Goal: Find specific page/section: Find specific page/section

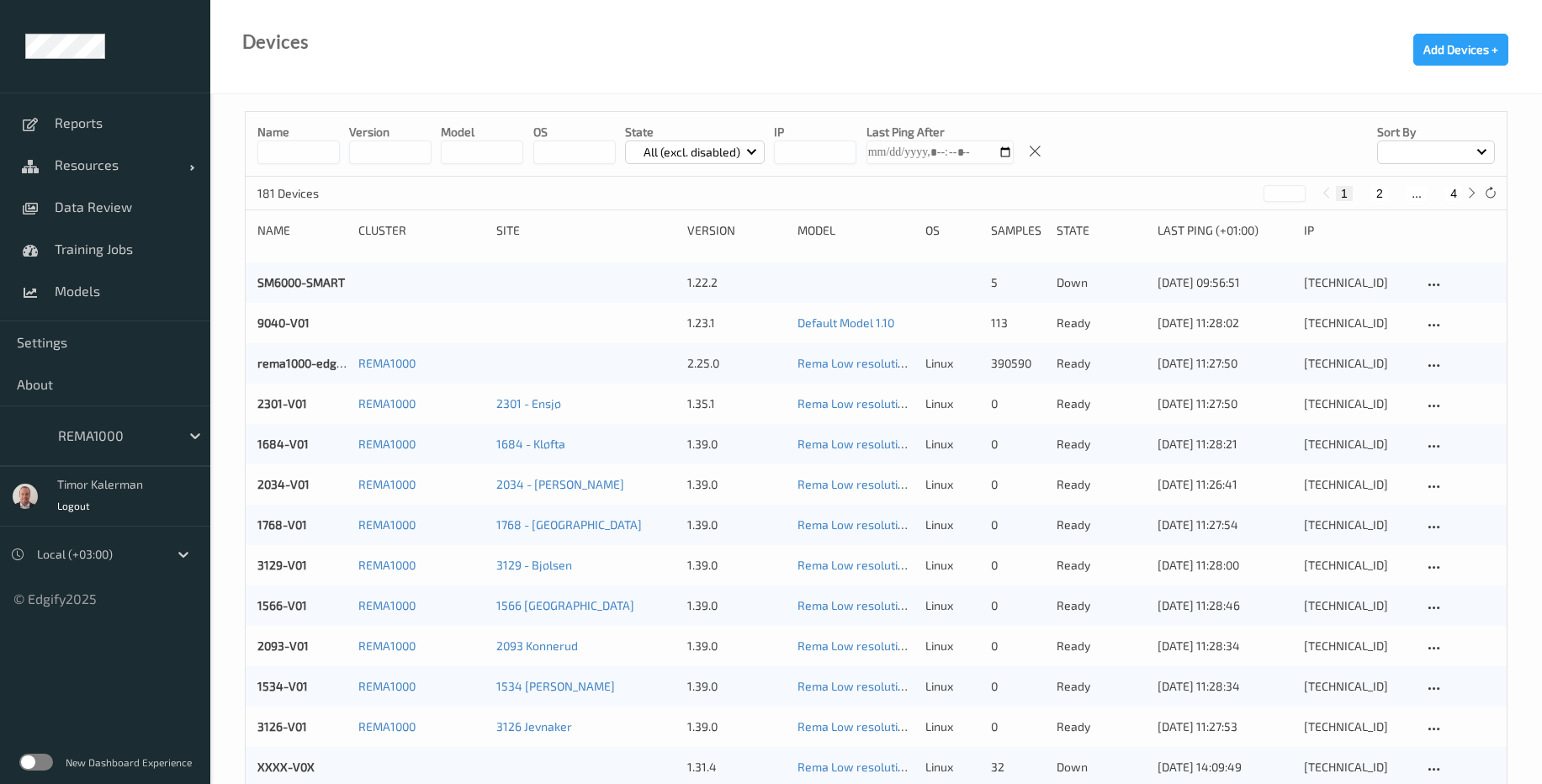
click at [173, 431] on div "REMA1000" at bounding box center [115, 436] width 131 height 27
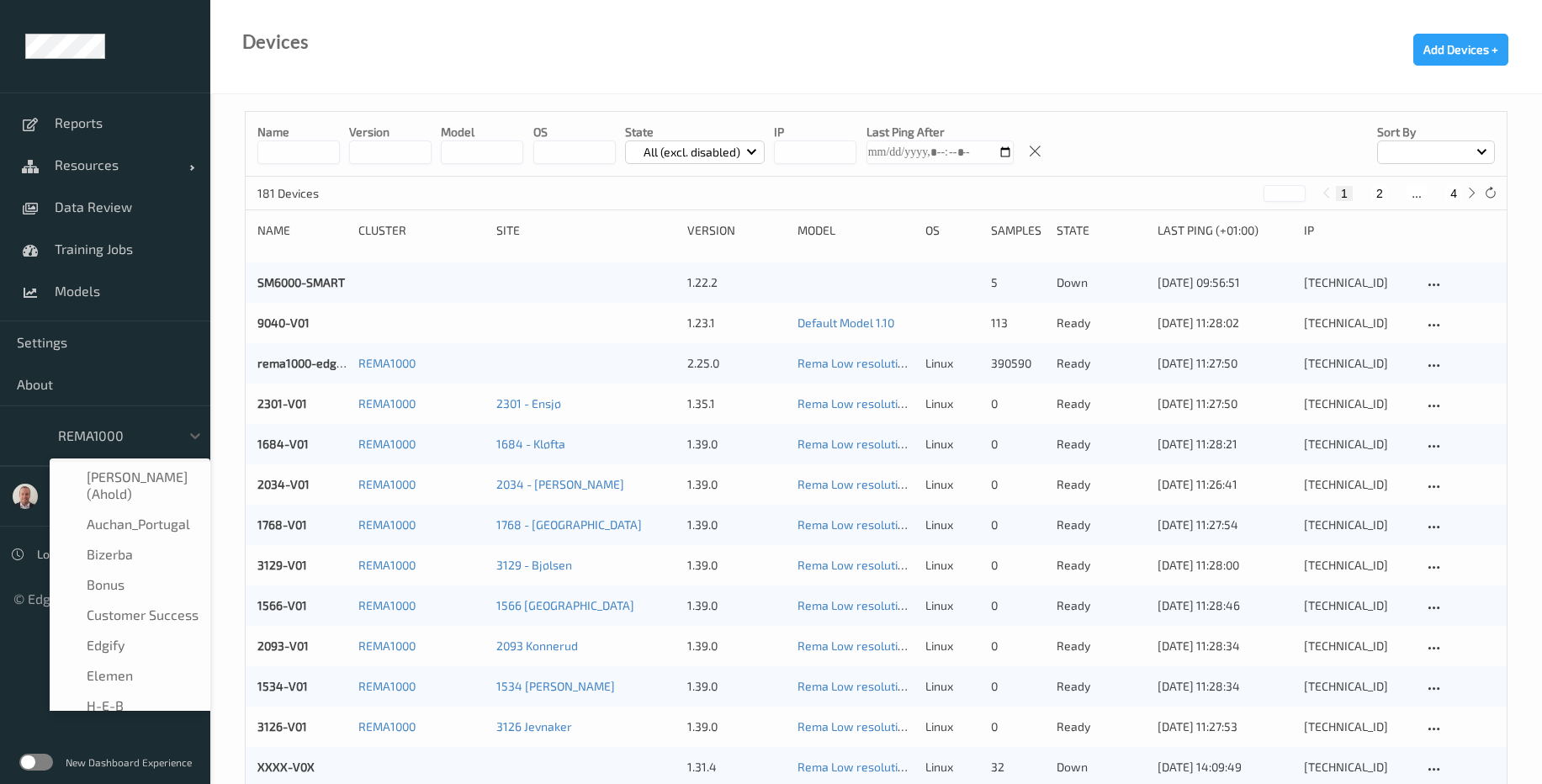
scroll to position [172, 0]
click at [139, 502] on div "Elemen" at bounding box center [130, 504] width 140 height 17
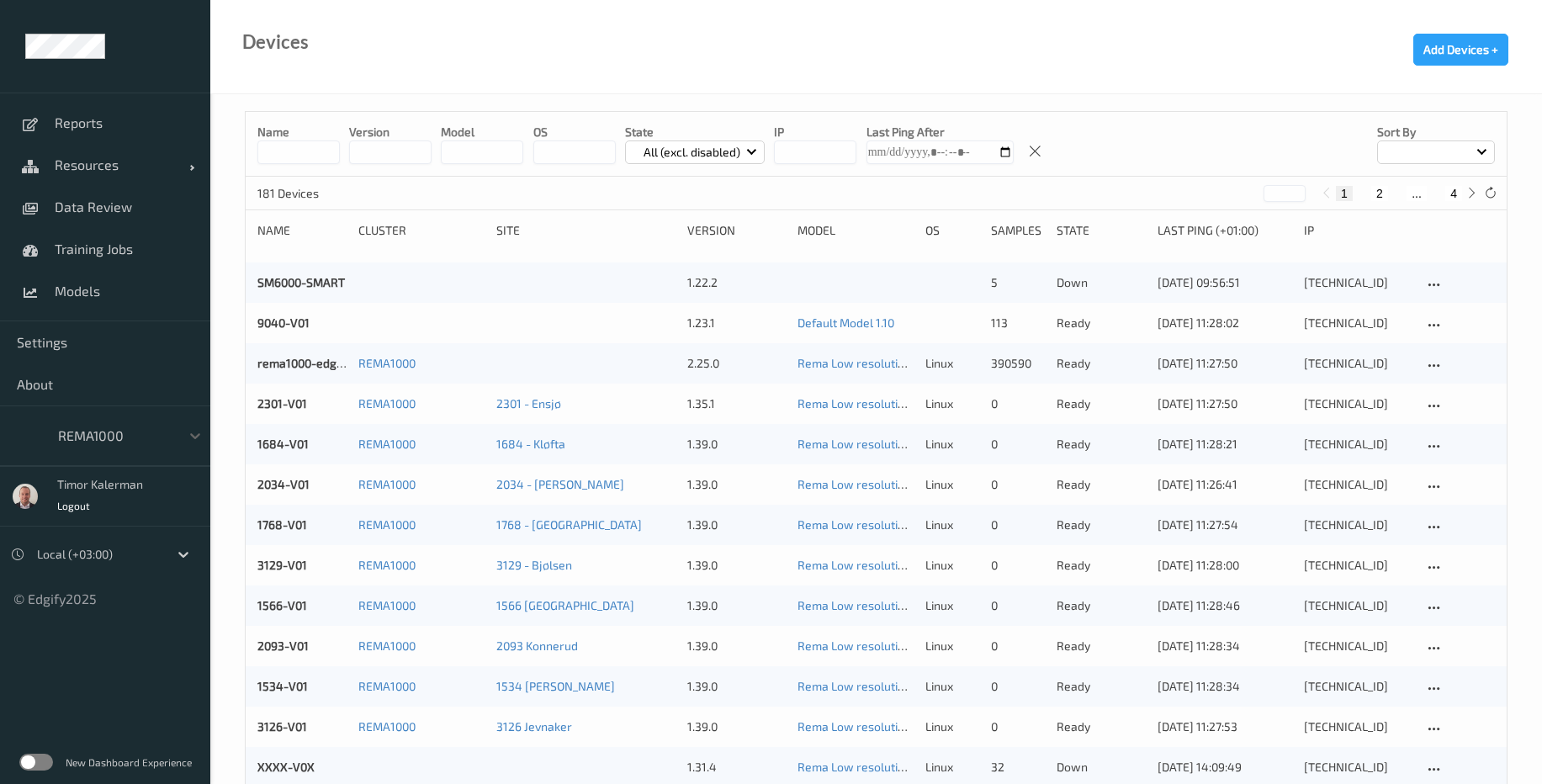
drag, startPoint x: 168, startPoint y: 434, endPoint x: 176, endPoint y: 438, distance: 8.9
click at [168, 435] on div at bounding box center [114, 435] width 113 height 20
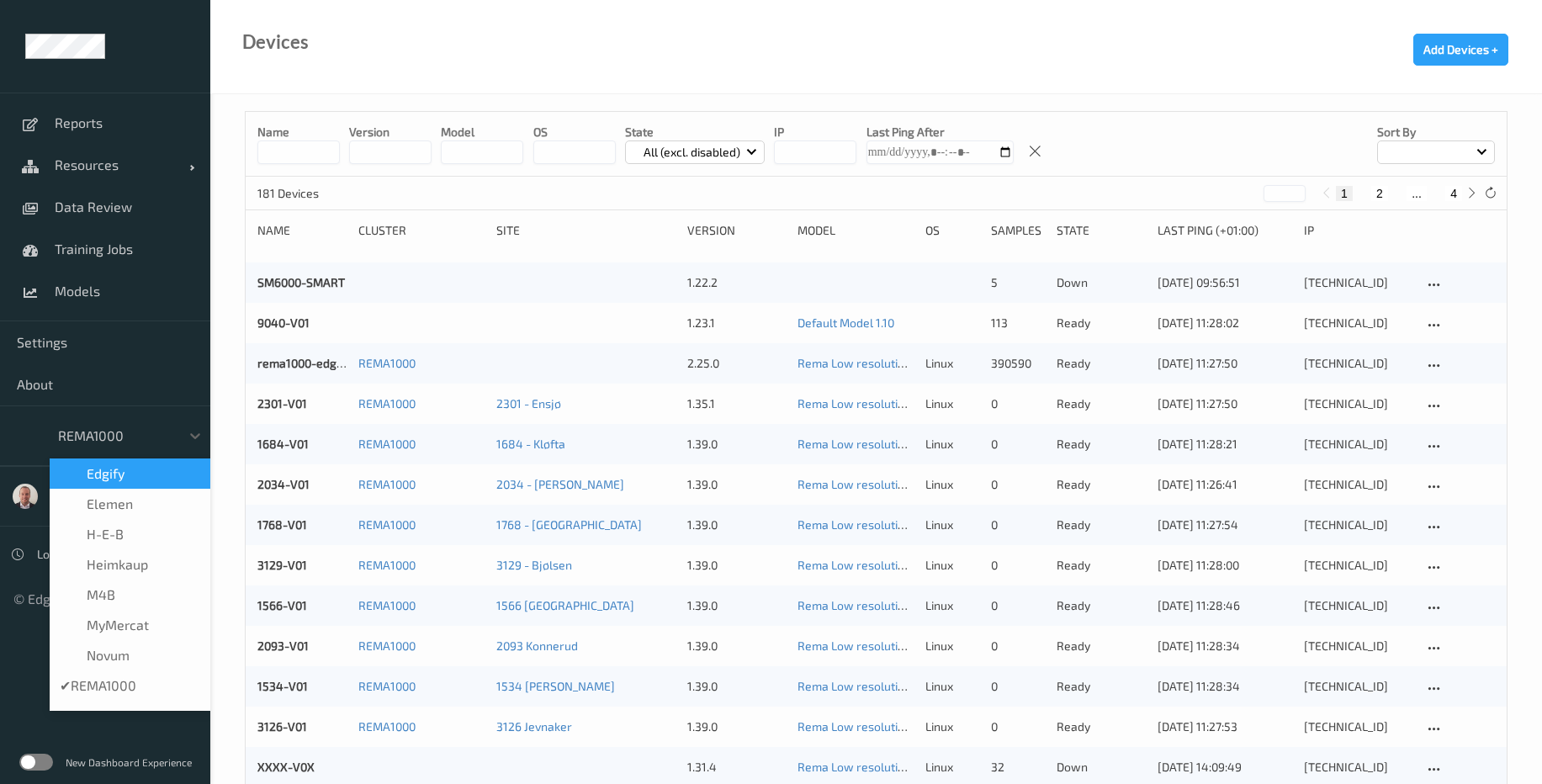
click at [121, 483] on div "edgify" at bounding box center [130, 474] width 160 height 31
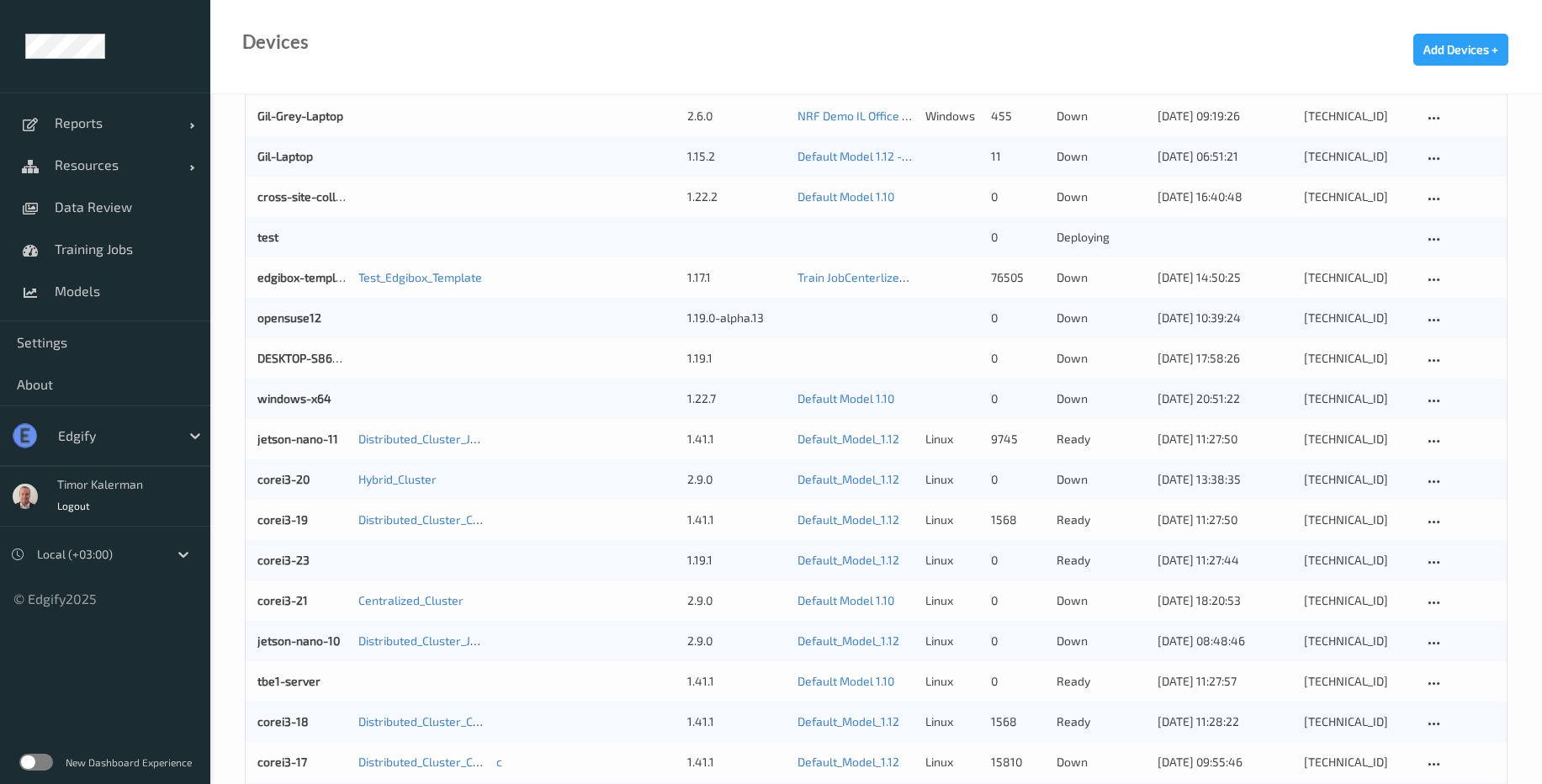
scroll to position [1009, 0]
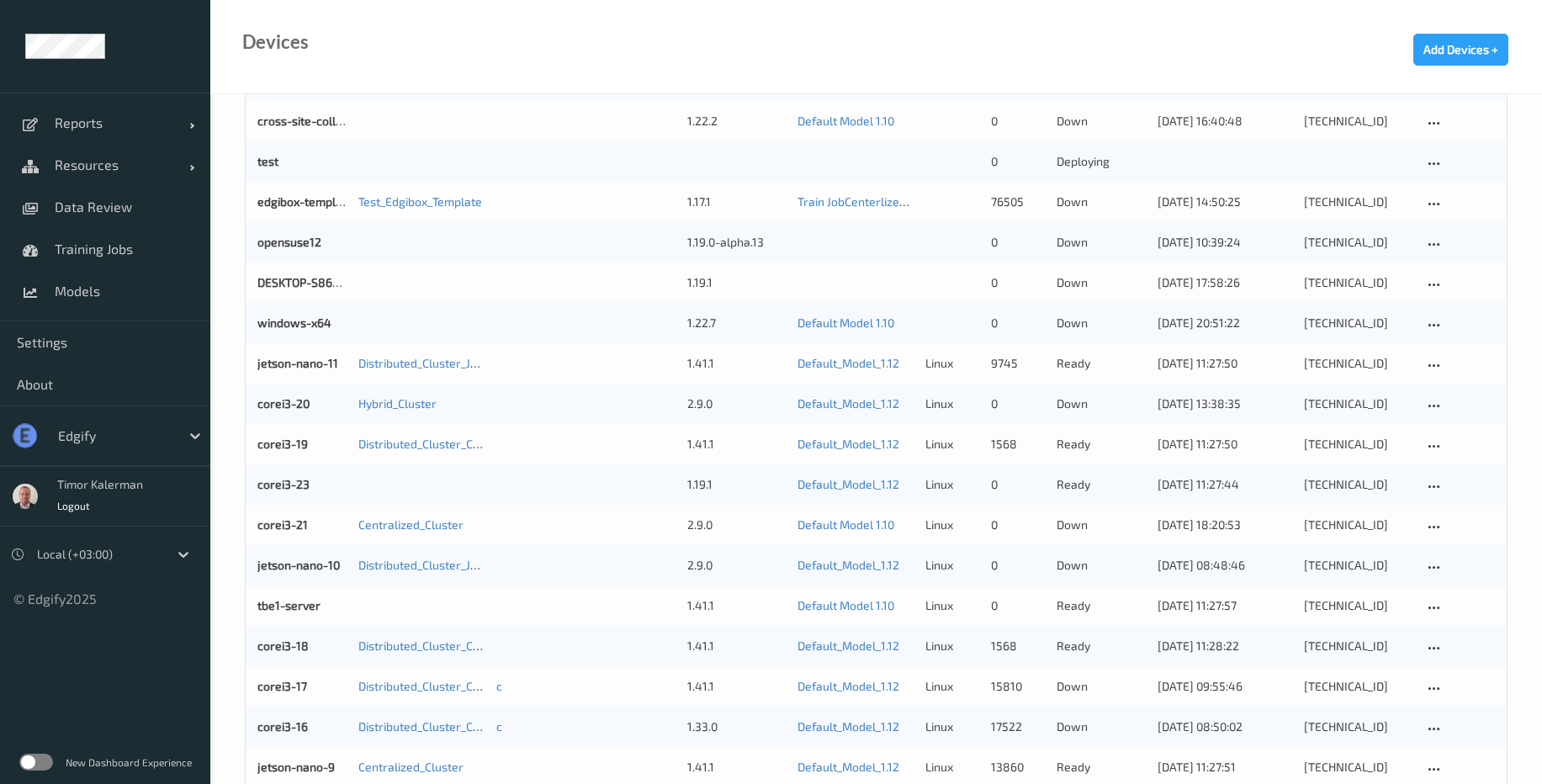
click at [112, 442] on div at bounding box center [114, 435] width 113 height 20
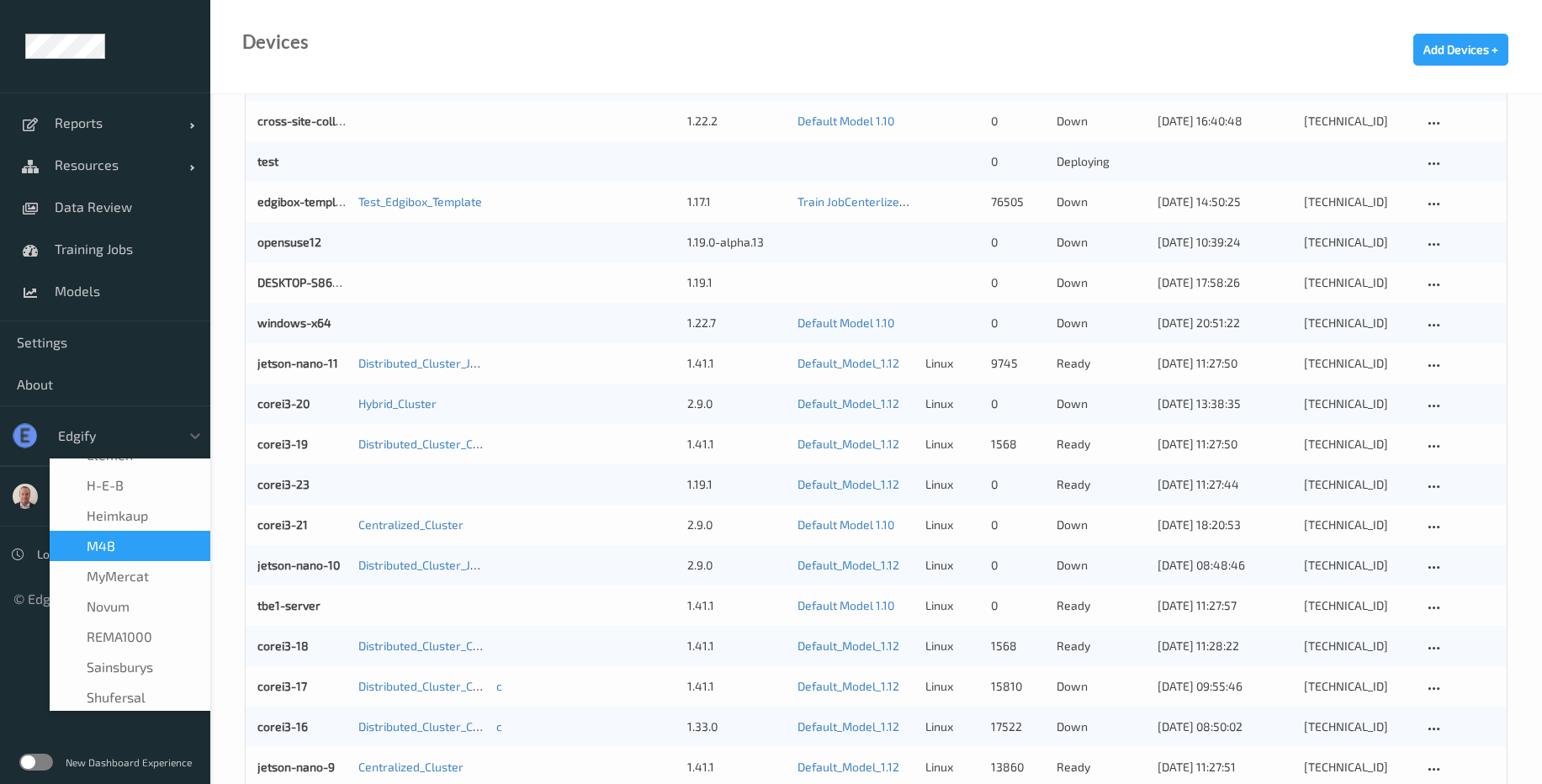
scroll to position [219, 0]
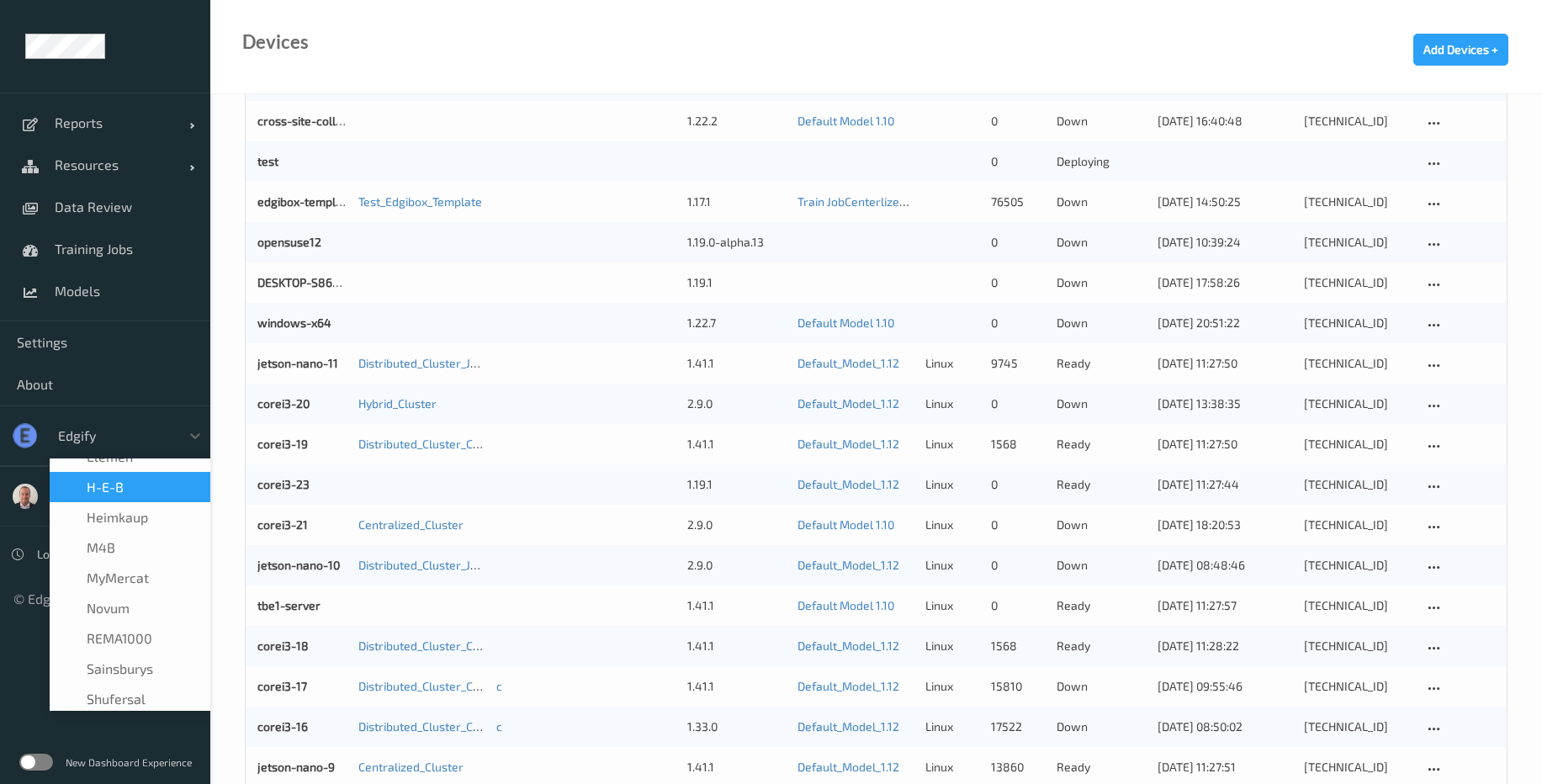
click at [129, 486] on div "H-E-B" at bounding box center [130, 487] width 140 height 17
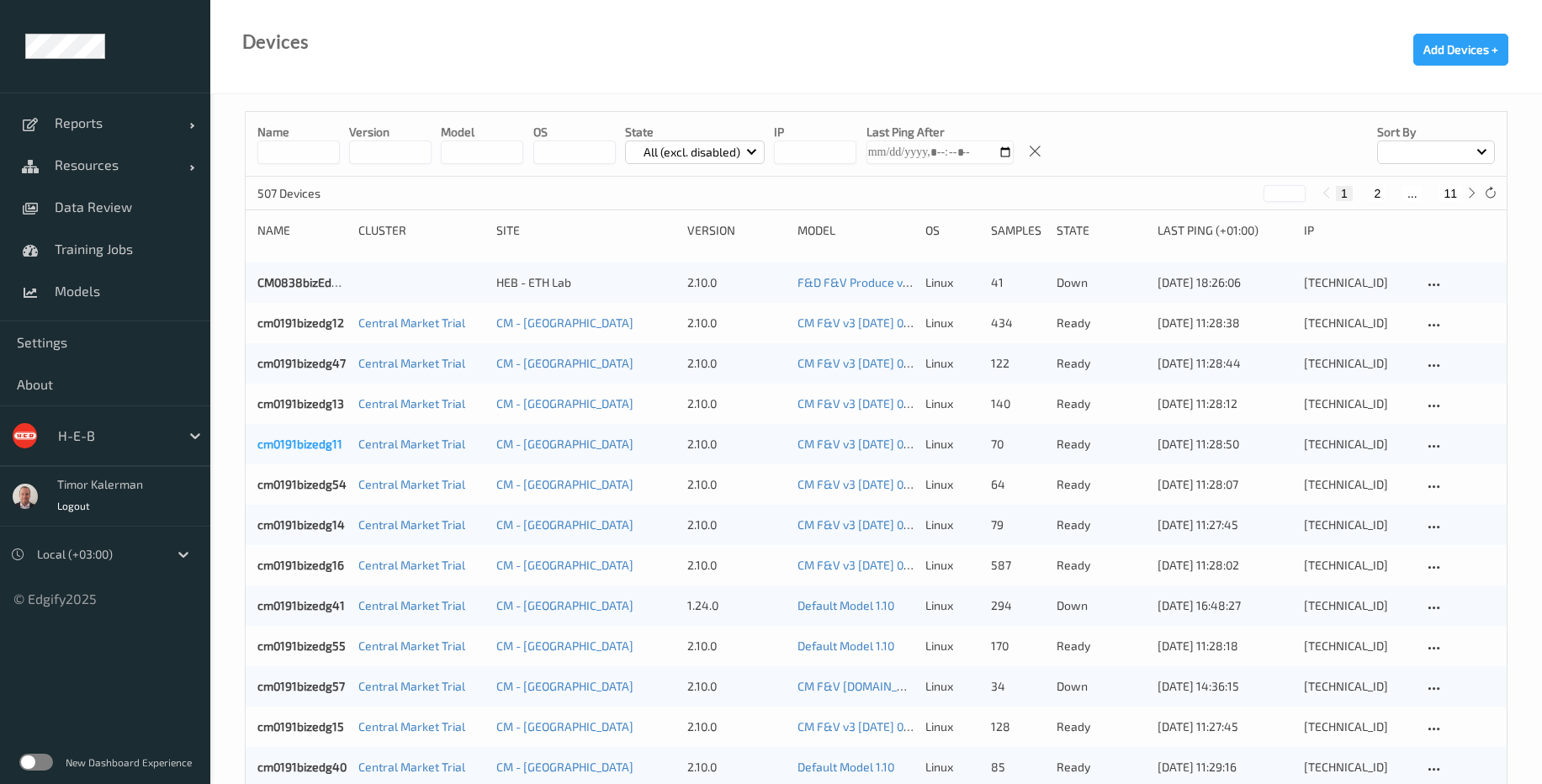
click at [297, 444] on link "cm0191bizedg11" at bounding box center [300, 443] width 84 height 14
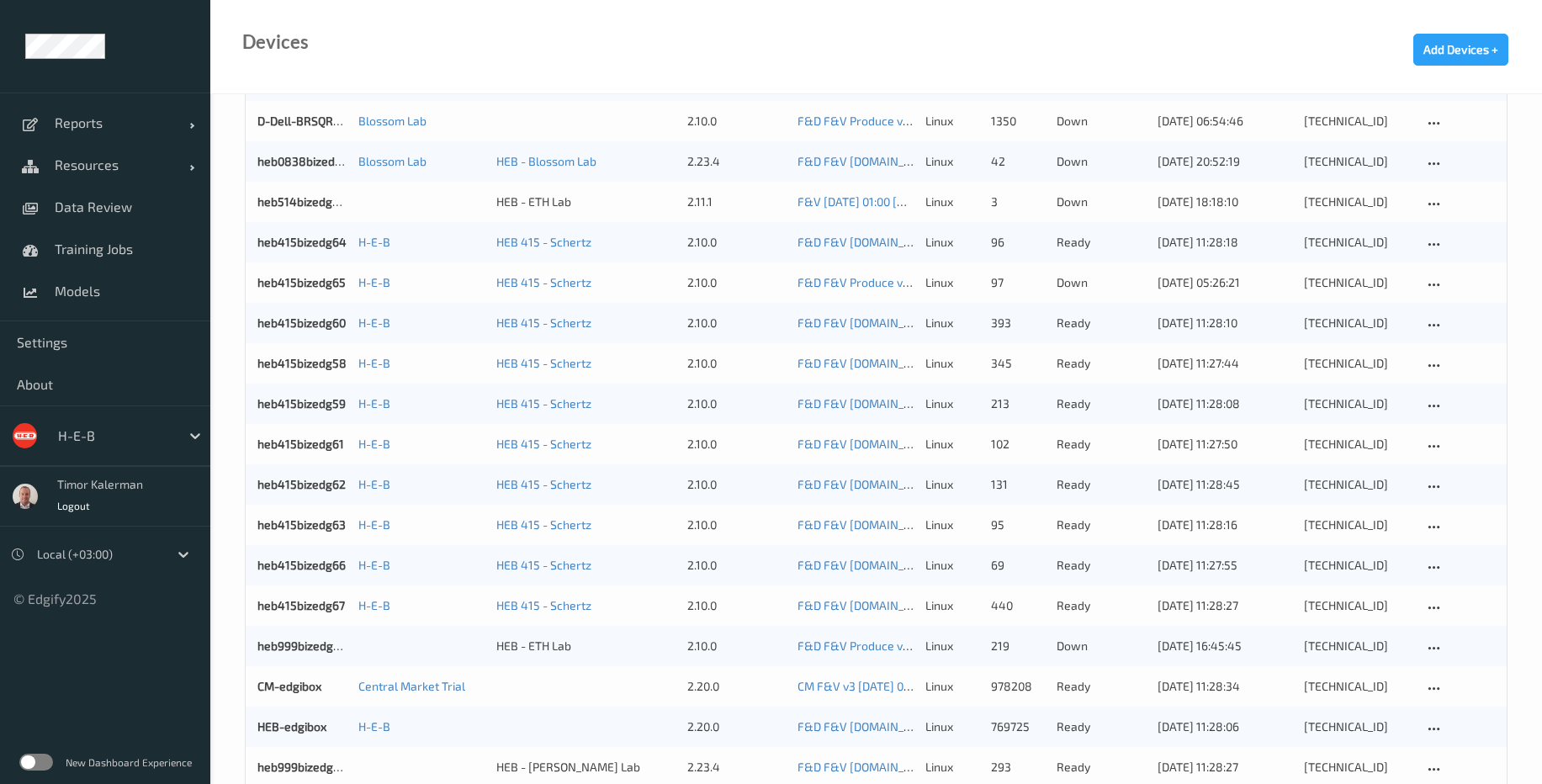
click at [84, 438] on div at bounding box center [114, 435] width 113 height 20
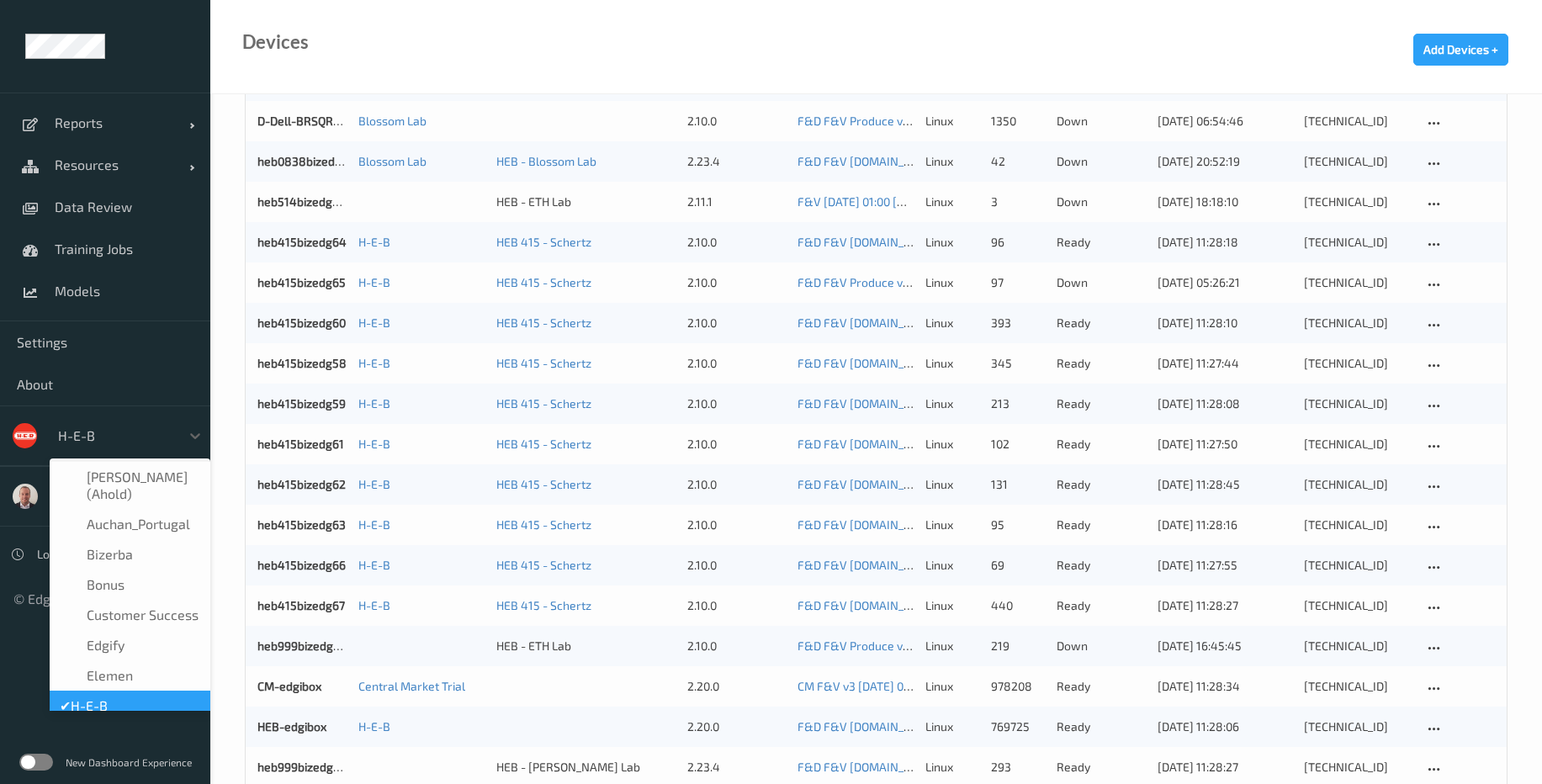
scroll to position [20, 0]
